Goal: Transaction & Acquisition: Book appointment/travel/reservation

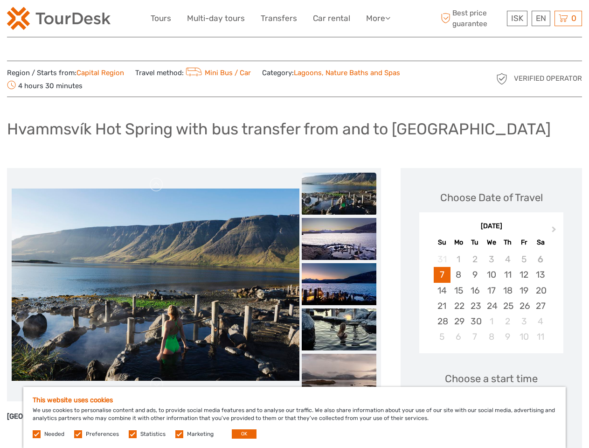
click at [377, 18] on link "More" at bounding box center [378, 19] width 24 height 14
click at [388, 18] on icon at bounding box center [387, 18] width 5 height 8
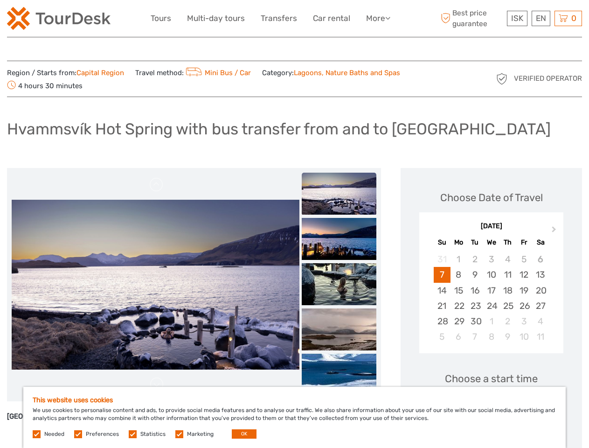
click at [517, 18] on span "ISK" at bounding box center [517, 18] width 12 height 9
click at [540, 18] on div "EN English Español Deutsch" at bounding box center [540, 18] width 19 height 15
click at [568, 18] on div "0 Items Total 0 ISK Checkout The shopping cart is empty." at bounding box center [568, 18] width 28 height 15
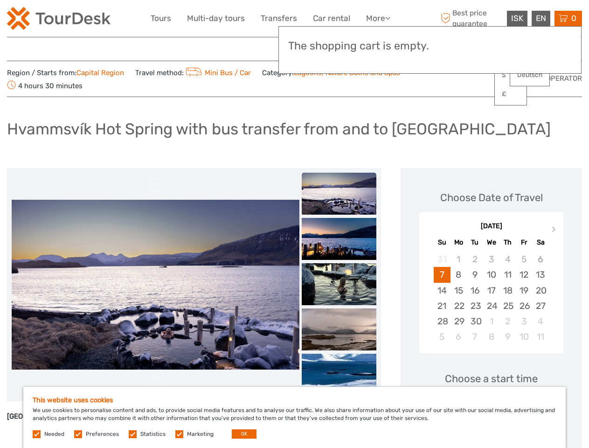
click at [163, 284] on img at bounding box center [156, 285] width 288 height 170
click at [164, 185] on link at bounding box center [156, 184] width 15 height 15
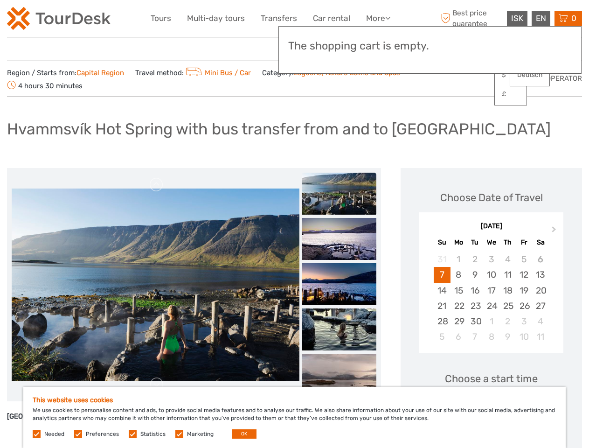
click at [164, 384] on link at bounding box center [156, 384] width 15 height 15
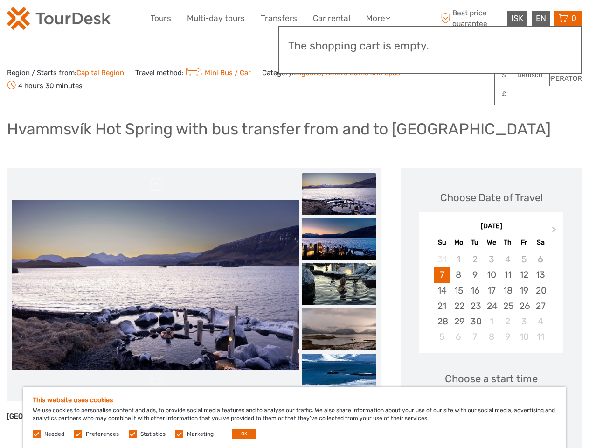
click at [355, 193] on img at bounding box center [339, 193] width 75 height 42
click at [355, 239] on img at bounding box center [339, 239] width 75 height 42
